Goal: Complete application form

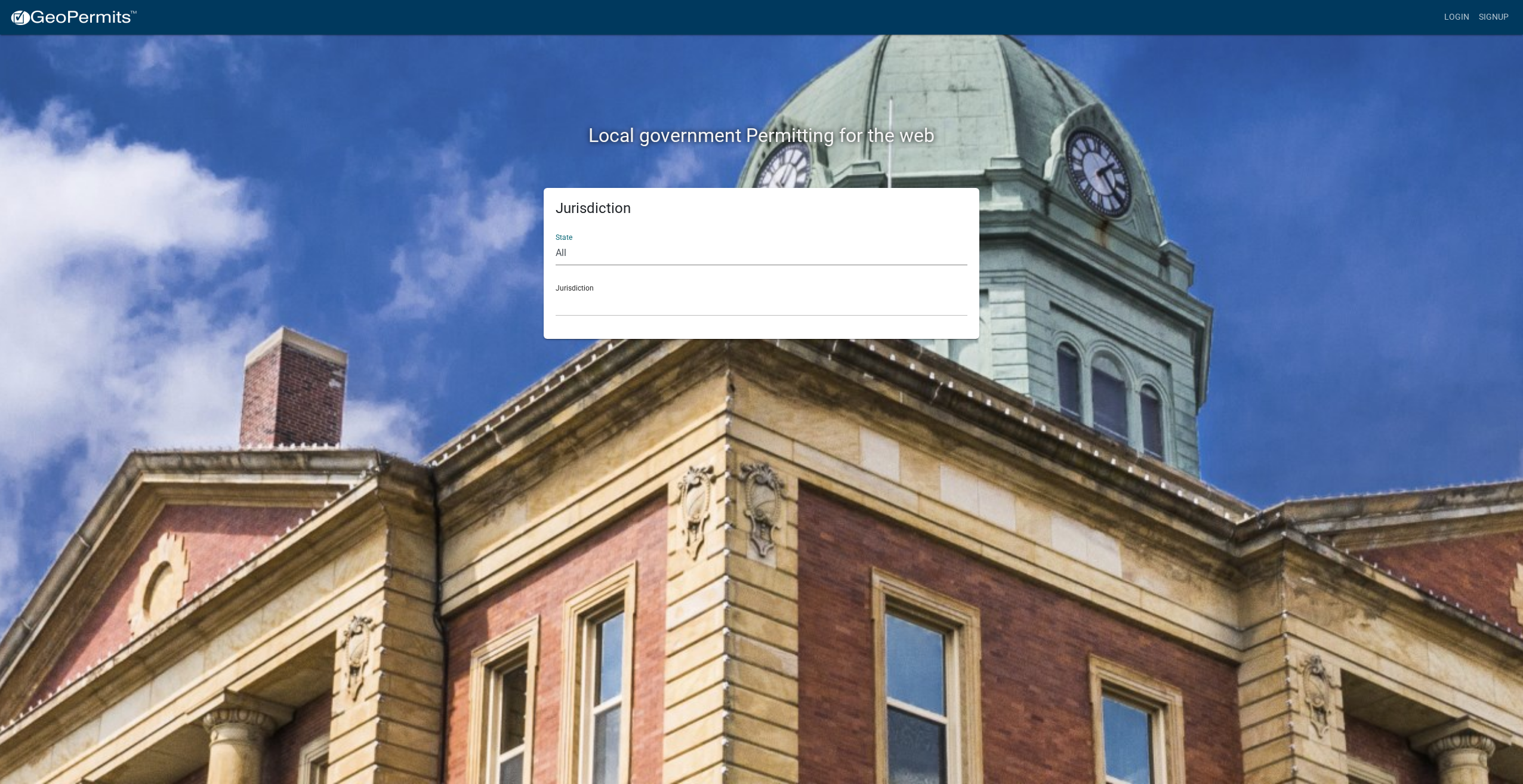
click at [589, 260] on select "All [US_STATE] [US_STATE] [US_STATE] [US_STATE] [US_STATE] [US_STATE] [US_STATE…" at bounding box center [762, 253] width 412 height 24
select select "[US_STATE]"
click at [555, 241] on select "All [US_STATE] [US_STATE] [US_STATE] [US_STATE] [US_STATE] [US_STATE] [US_STATE…" at bounding box center [762, 253] width 412 height 24
click at [618, 305] on select "City of [GEOGRAPHIC_DATA], [US_STATE] City of [GEOGRAPHIC_DATA], [US_STATE] Cit…" at bounding box center [762, 304] width 412 height 24
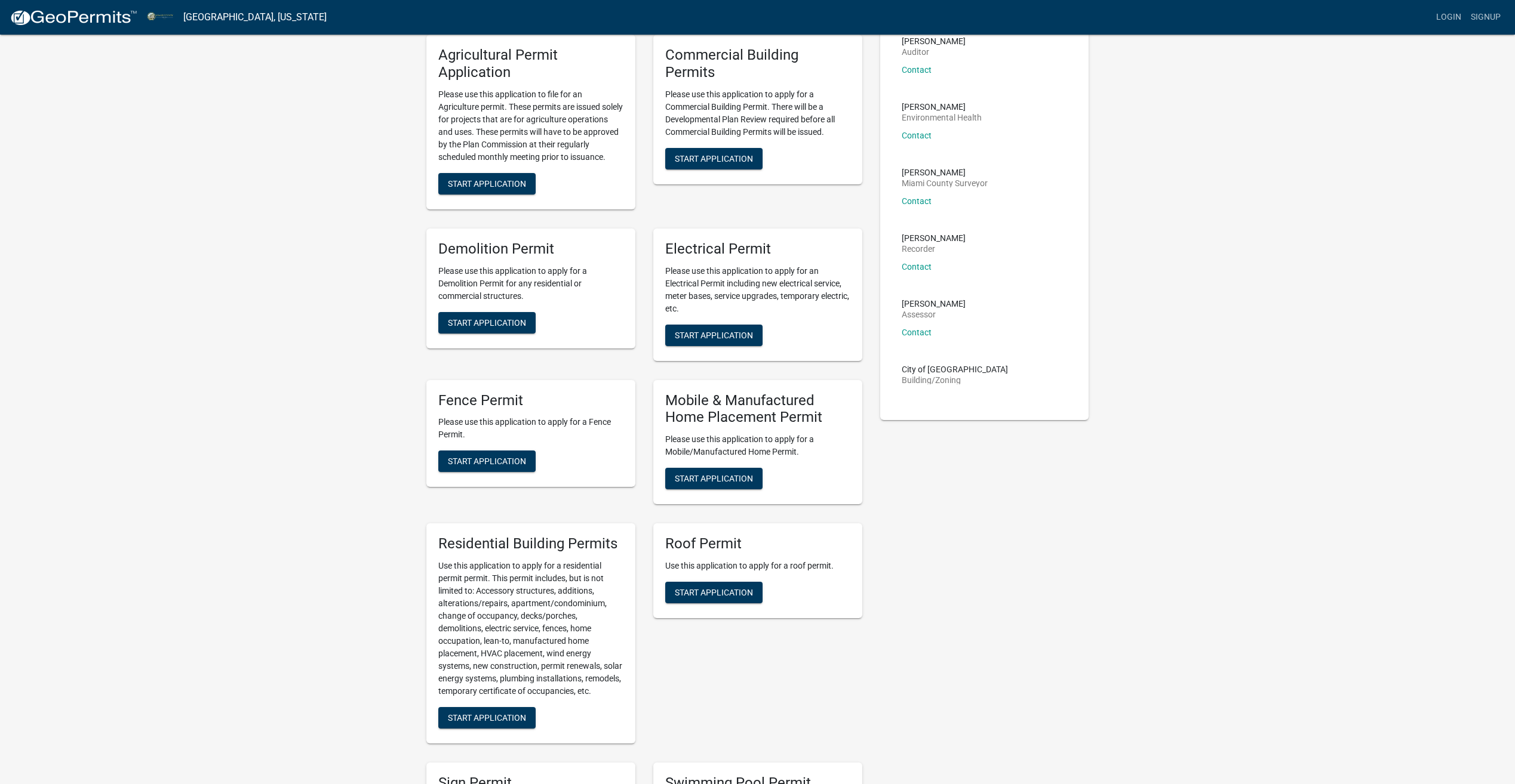
scroll to position [477, 0]
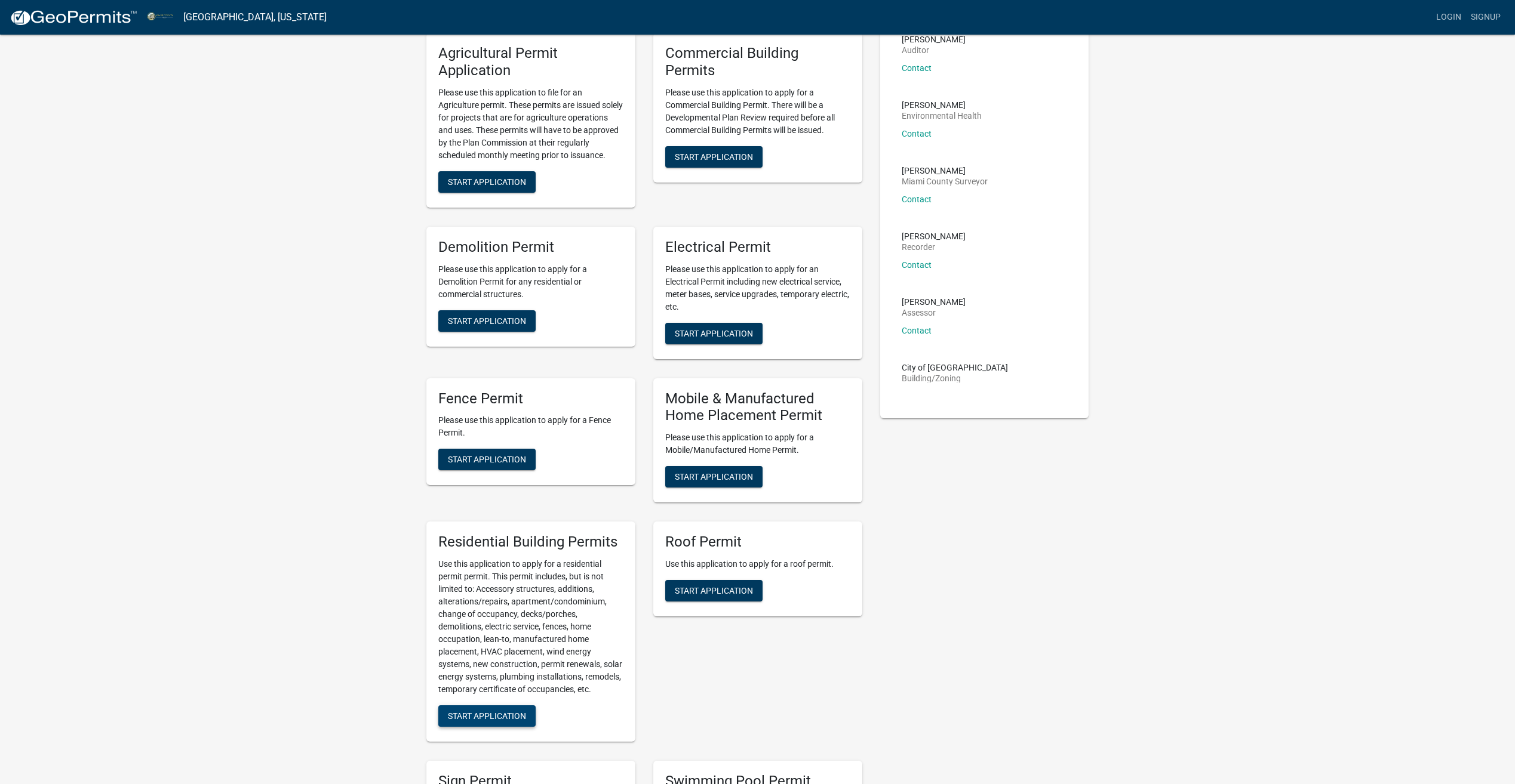
click at [512, 720] on span "Start Application" at bounding box center [487, 715] width 78 height 10
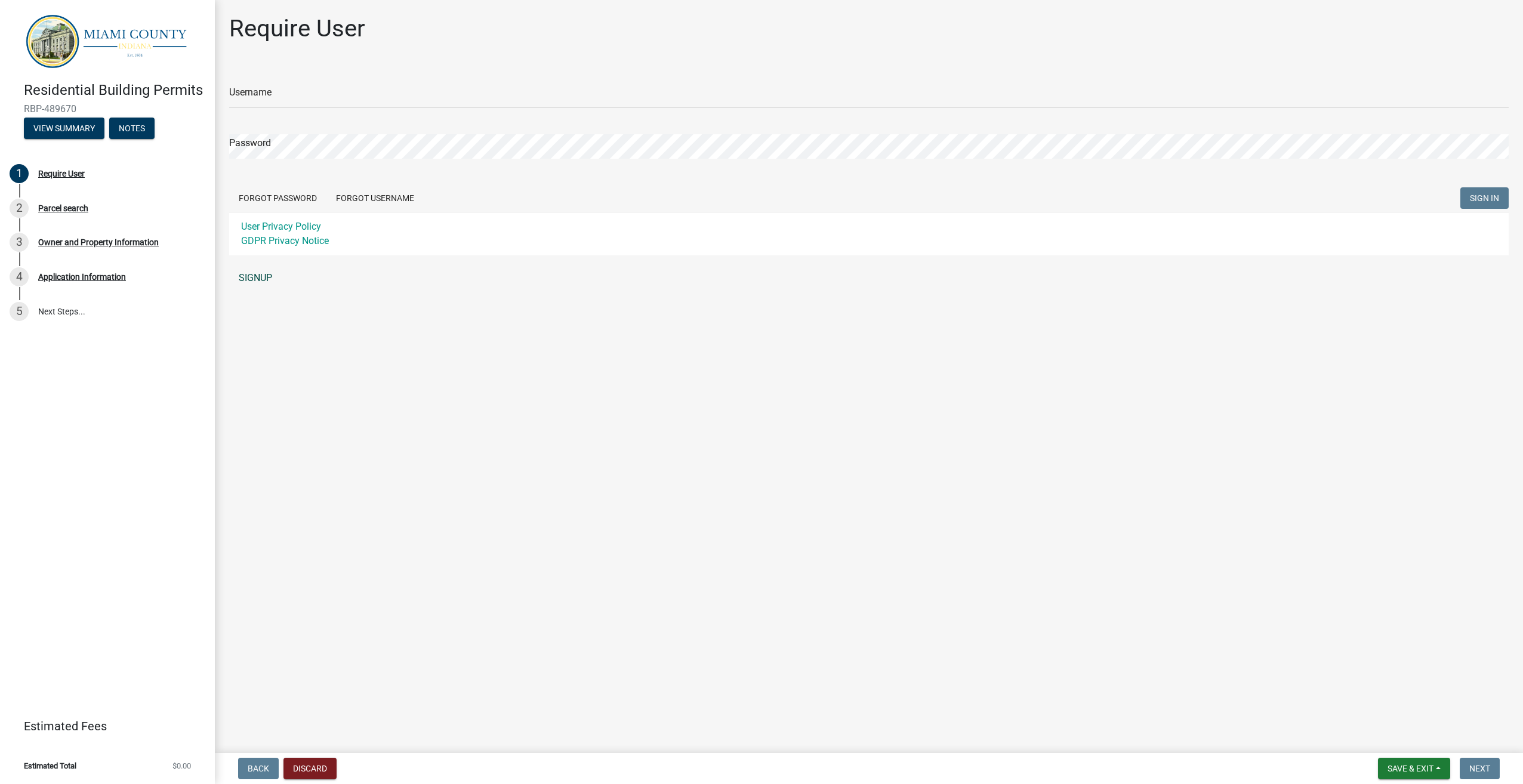
click at [263, 277] on link "SIGNUP" at bounding box center [869, 278] width 1280 height 24
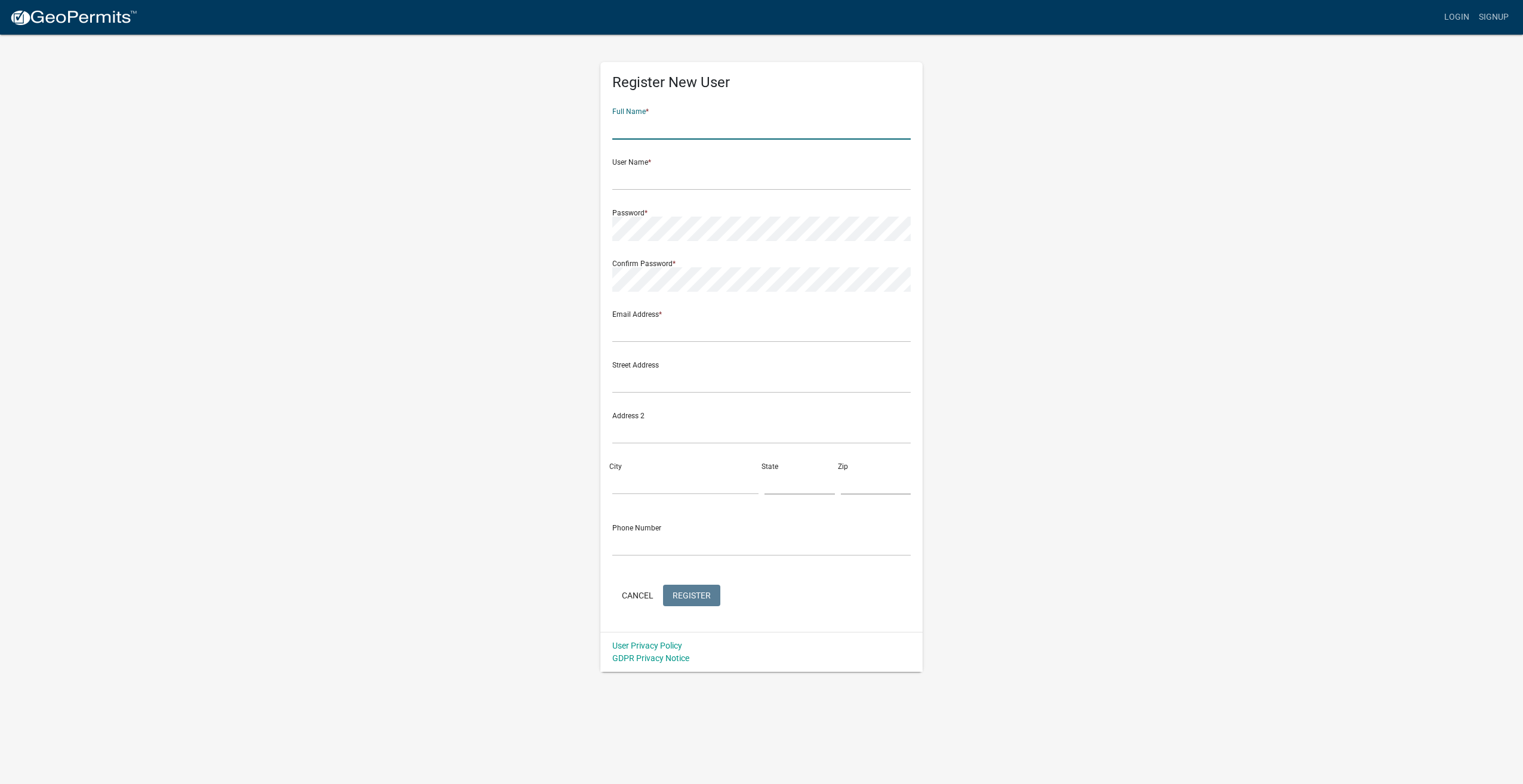
click at [657, 131] on input "text" at bounding box center [762, 127] width 299 height 24
